Goal: Task Accomplishment & Management: Use online tool/utility

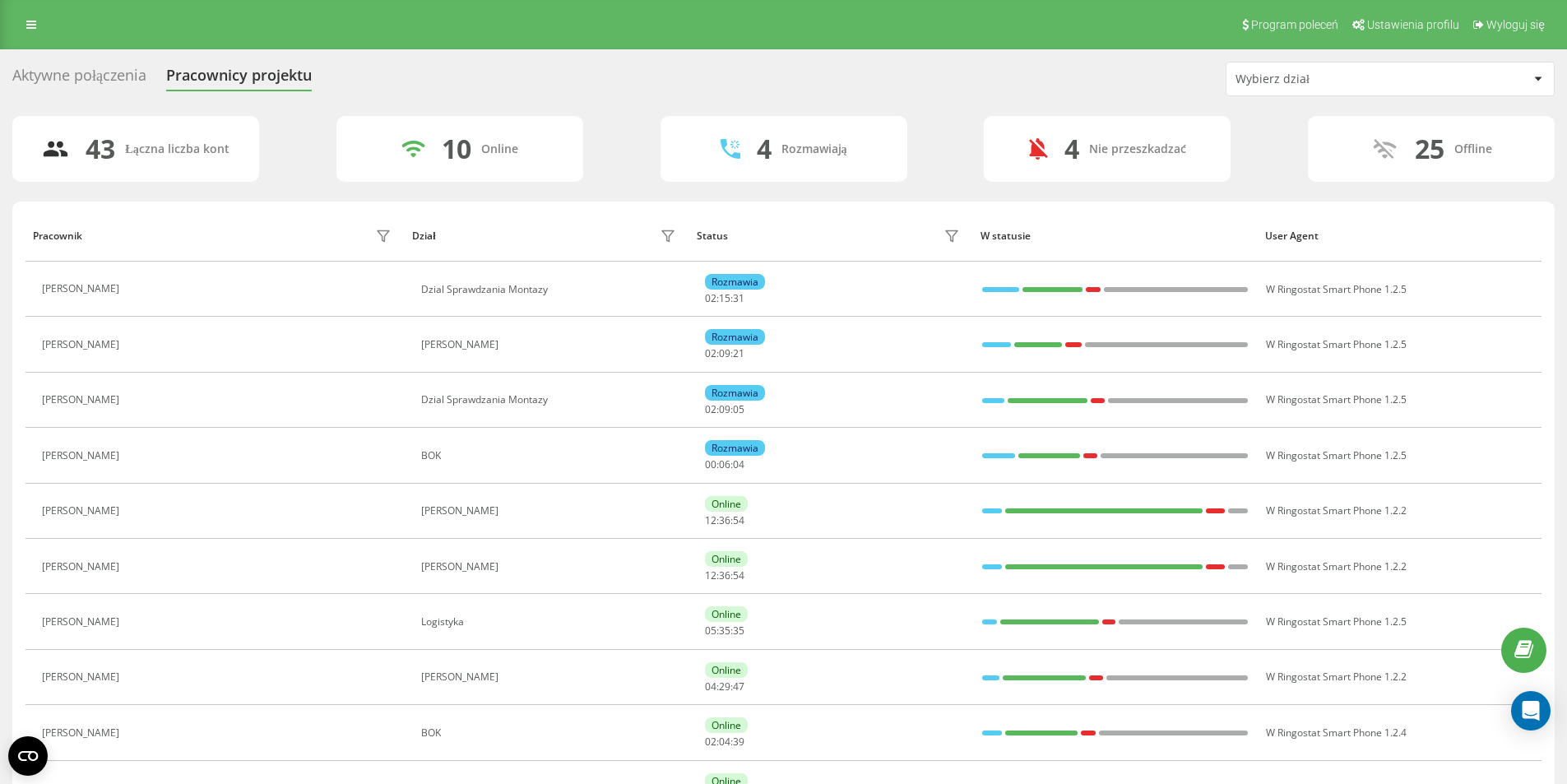
click at [1533, 74] on div at bounding box center [1538, 79] width 19 height 20
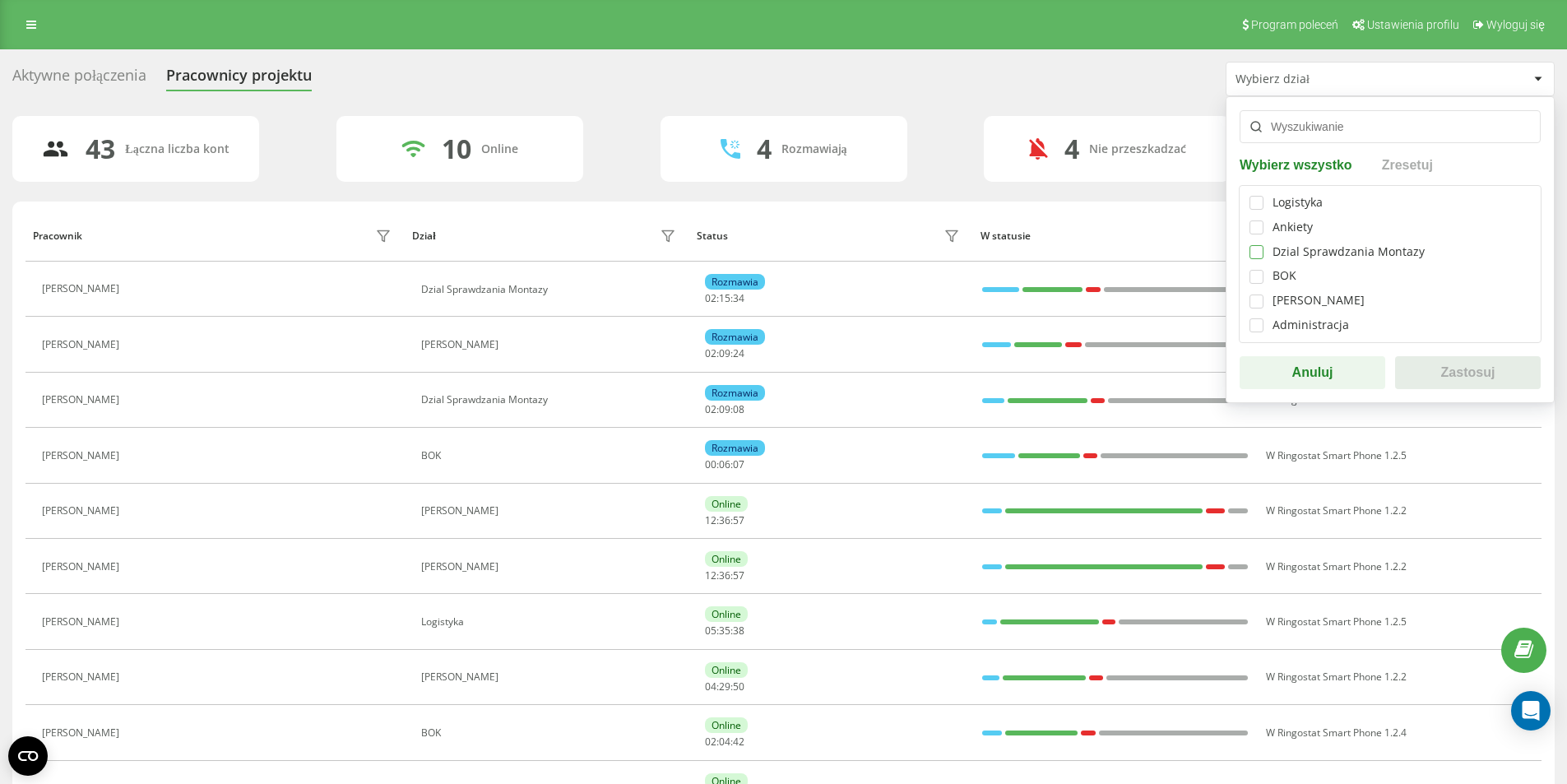
click at [1254, 245] on label at bounding box center [1256, 245] width 14 height 0
checkbox input "true"
click at [1448, 362] on button "Zastosuj" at bounding box center [1468, 372] width 146 height 33
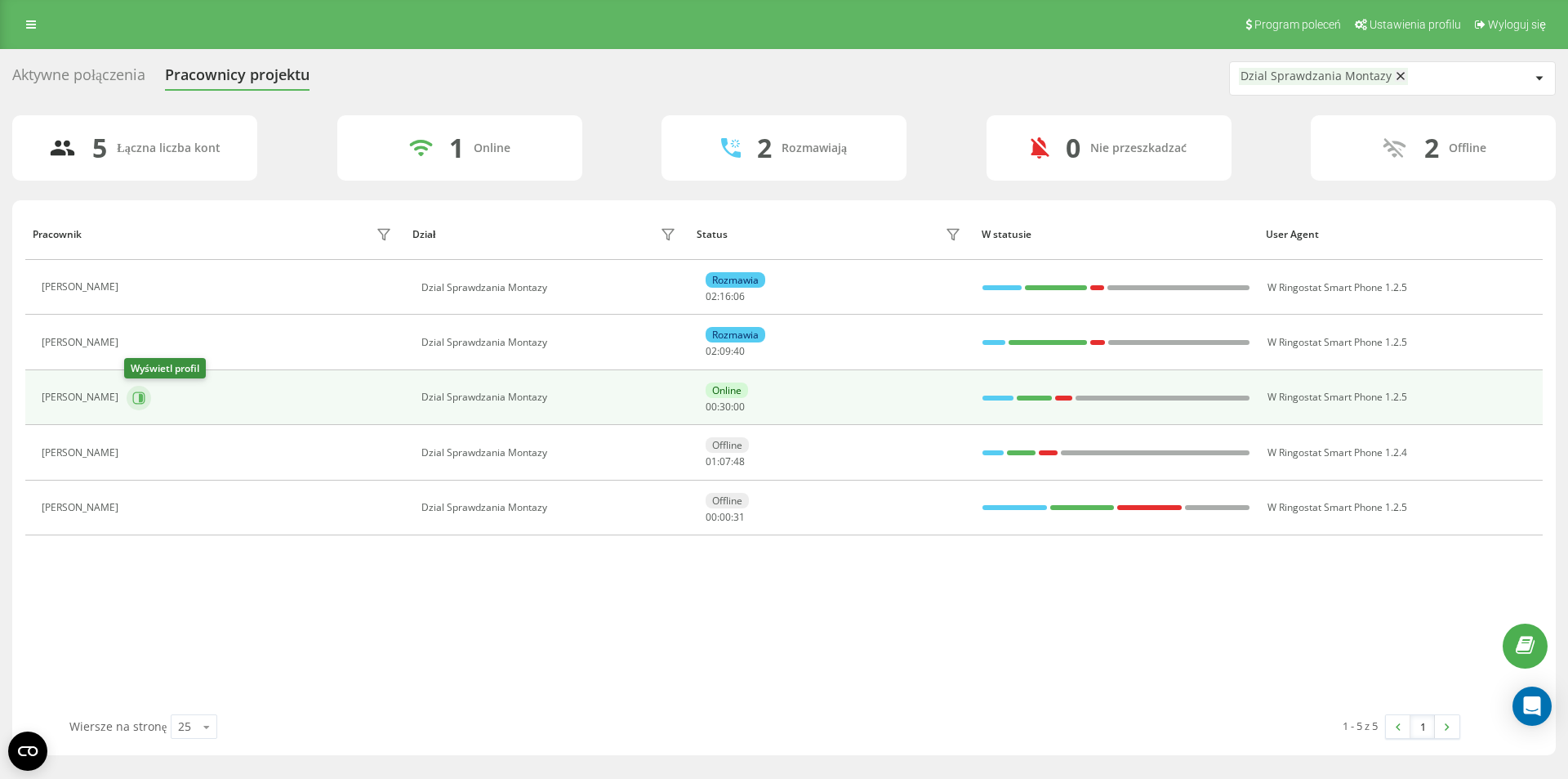
click at [135, 397] on icon at bounding box center [139, 398] width 13 height 13
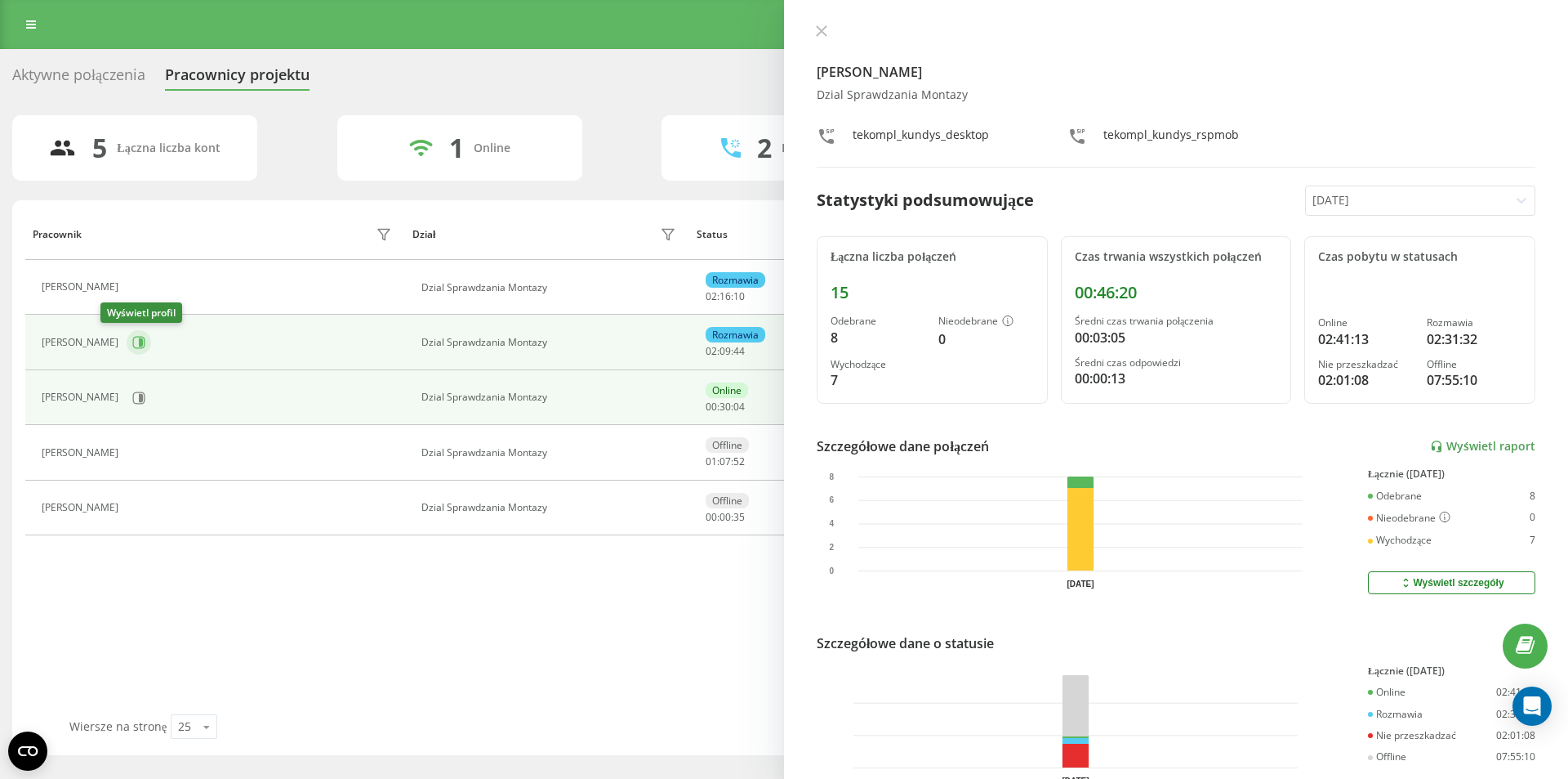
click at [132, 338] on icon at bounding box center [139, 343] width 13 height 13
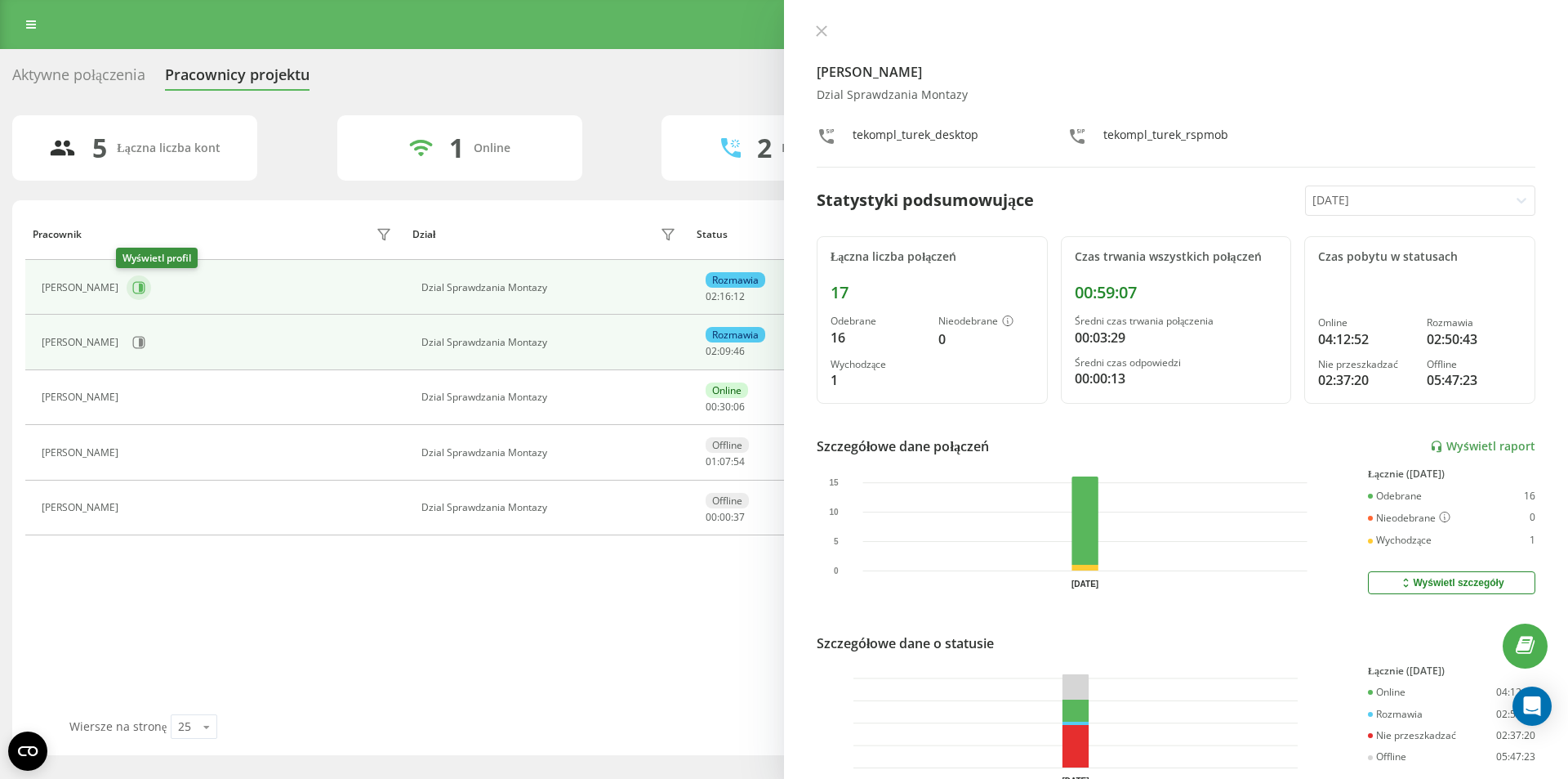
click at [132, 284] on icon at bounding box center [139, 288] width 13 height 13
